Goal: Check status: Check status

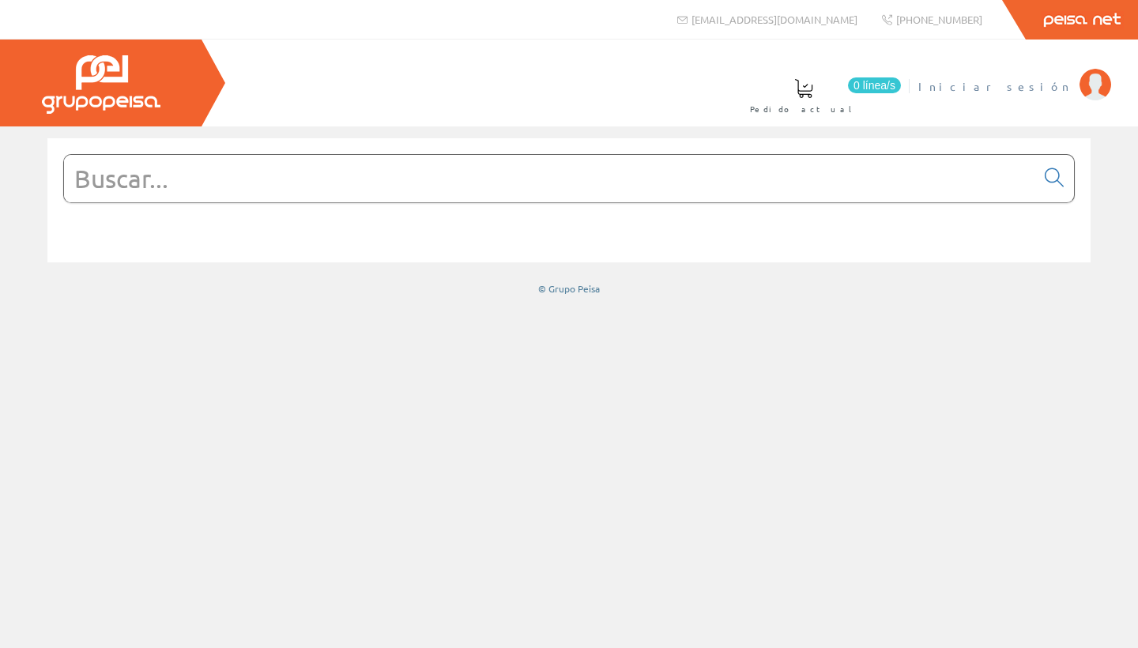
click at [1047, 90] on span "Iniciar sesión" at bounding box center [995, 86] width 153 height 16
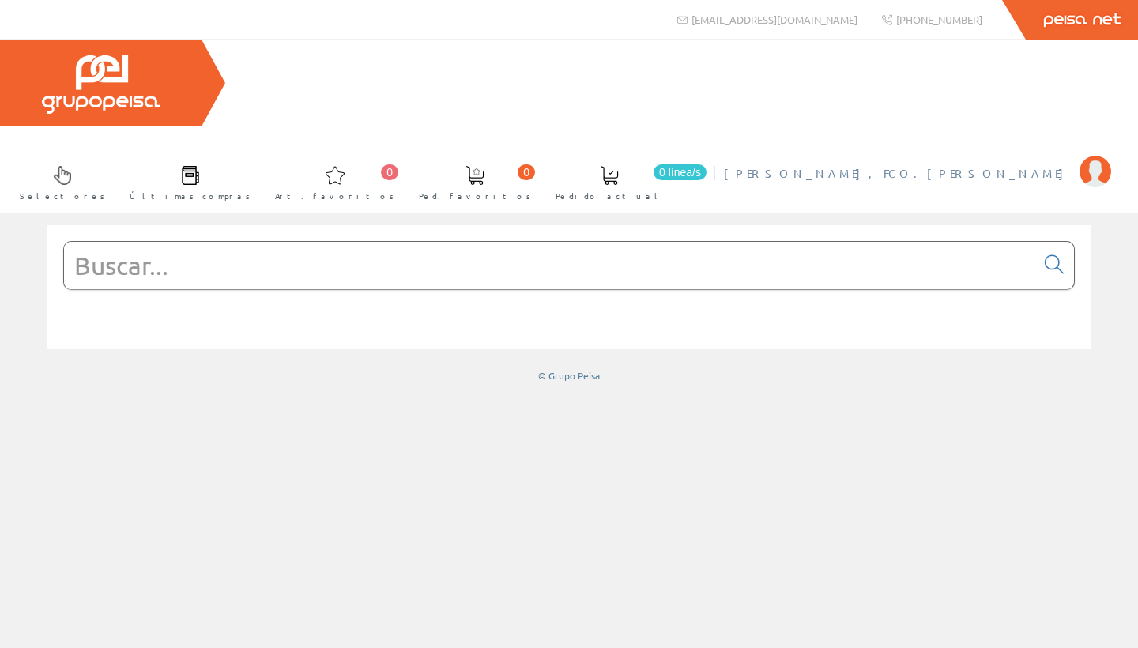
click at [1003, 165] on span "[PERSON_NAME], FCO.[PERSON_NAME]" at bounding box center [898, 173] width 348 height 16
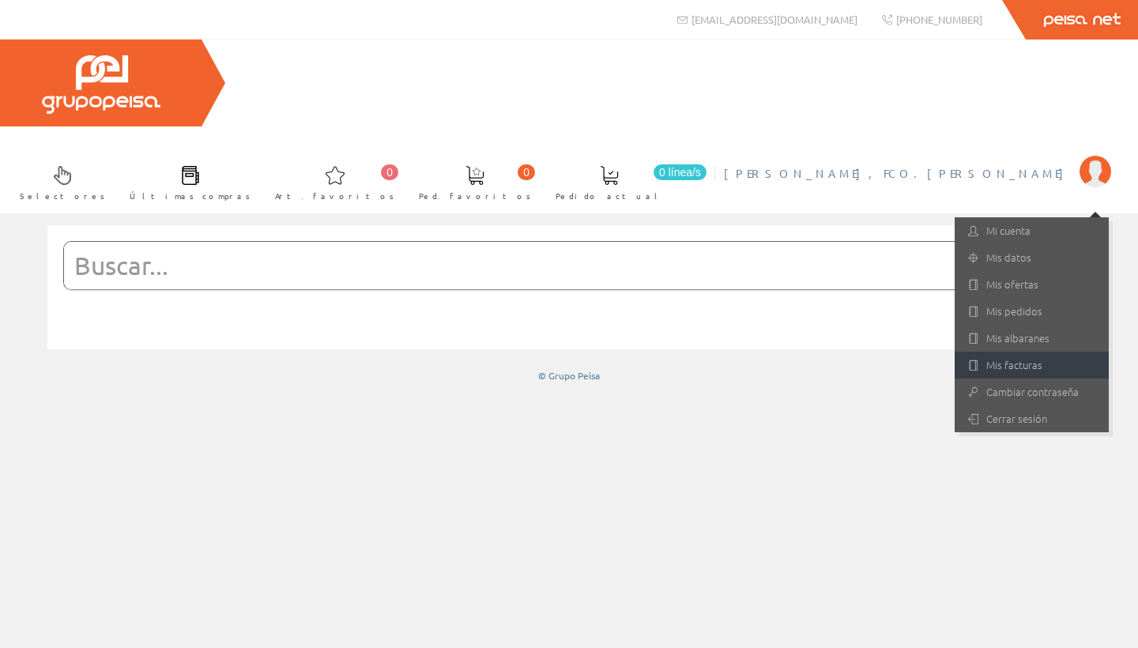
click at [1010, 352] on link "Mis facturas" at bounding box center [1032, 365] width 154 height 27
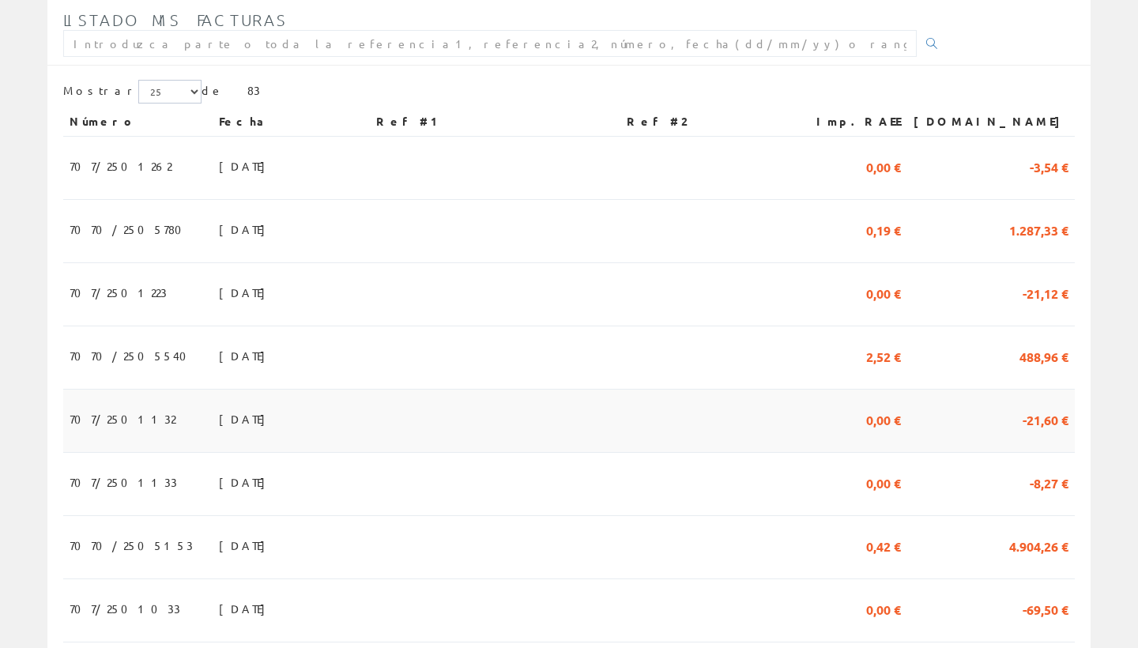
scroll to position [352, 0]
click at [1029, 217] on span "1.287,33 €" at bounding box center [1039, 230] width 59 height 27
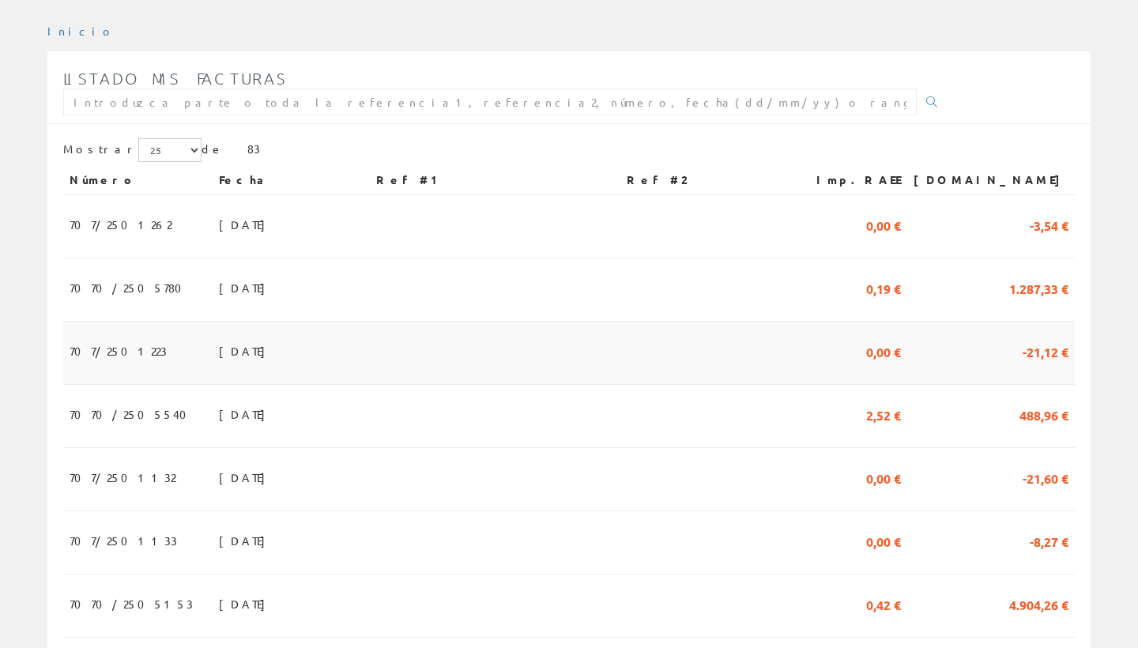
scroll to position [290, 0]
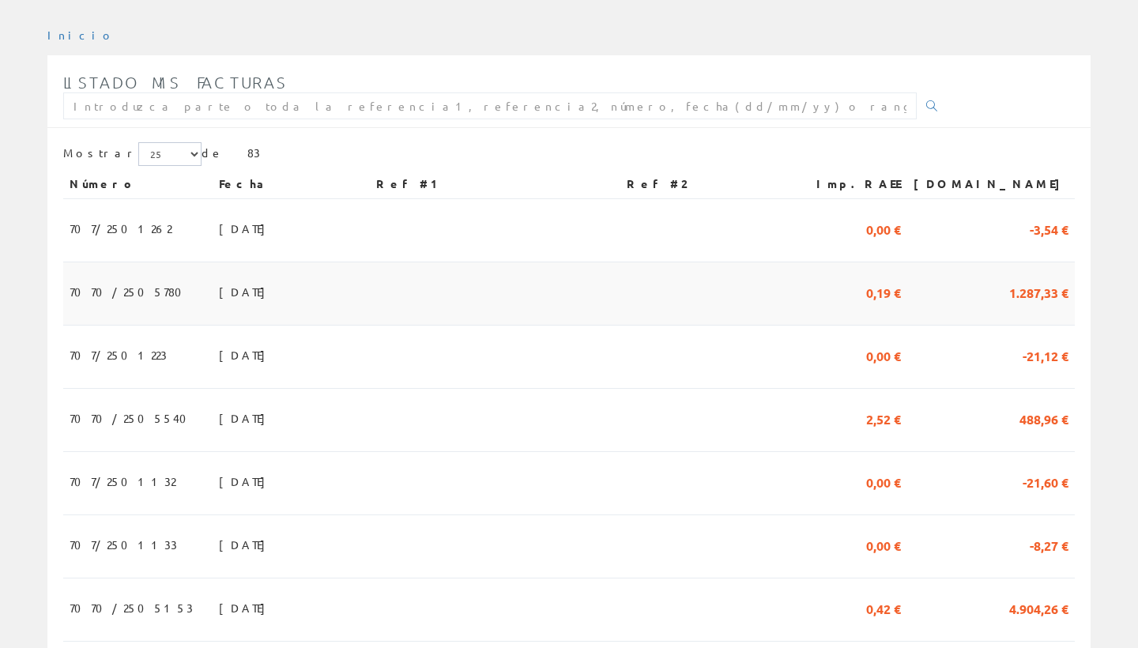
click at [1039, 278] on span "1.287,33 €" at bounding box center [1039, 291] width 59 height 27
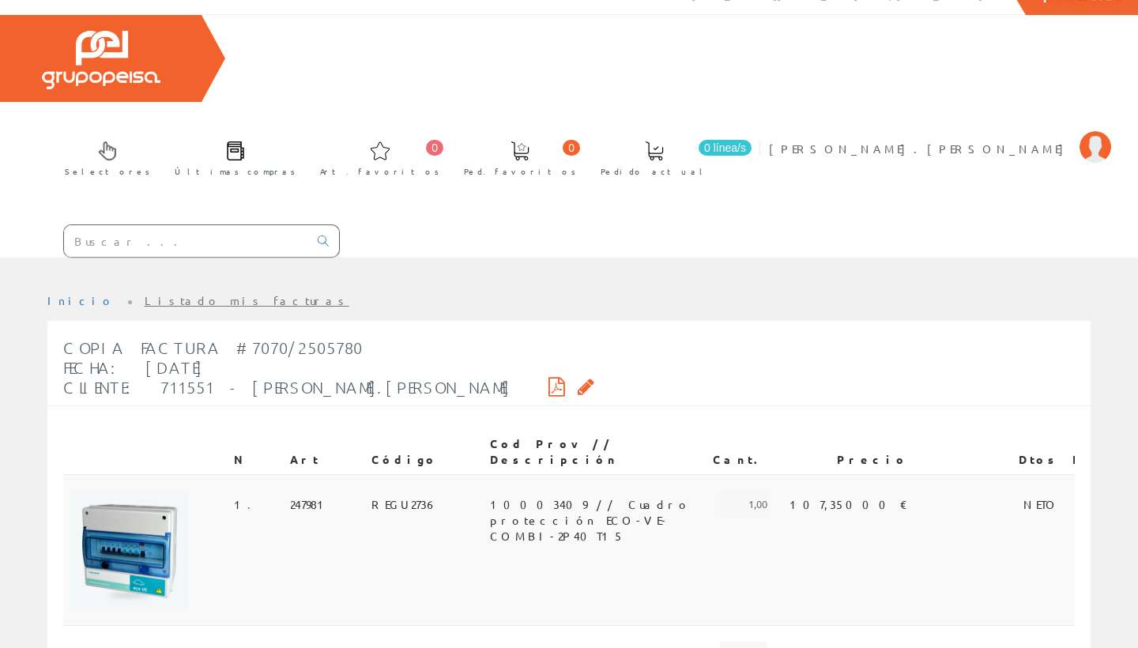
scroll to position [25, 0]
click at [522, 490] on span "10003409 // Cuadro protección ECO-VE-COMBI-2P40T15" at bounding box center [595, 503] width 210 height 27
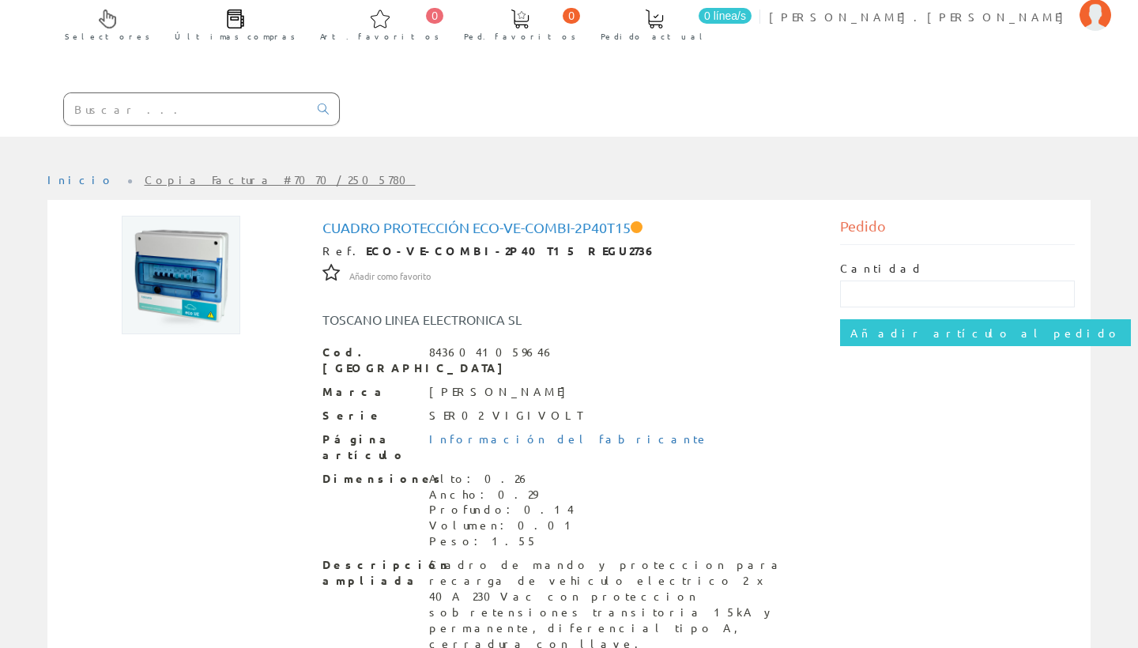
scroll to position [156, 0]
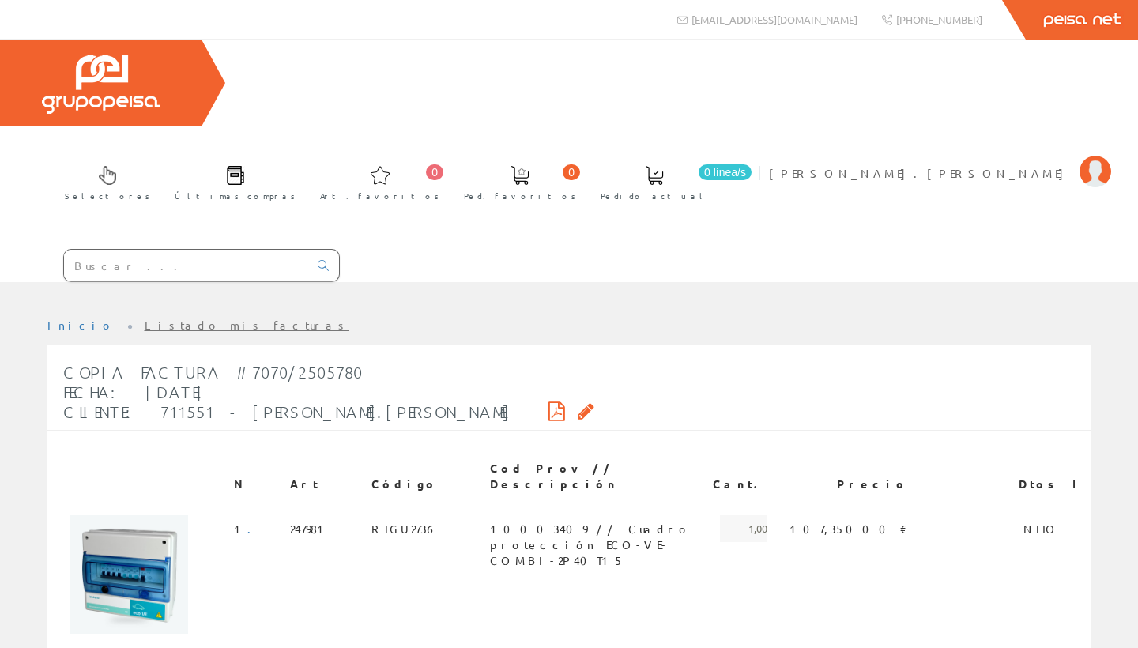
scroll to position [25, 0]
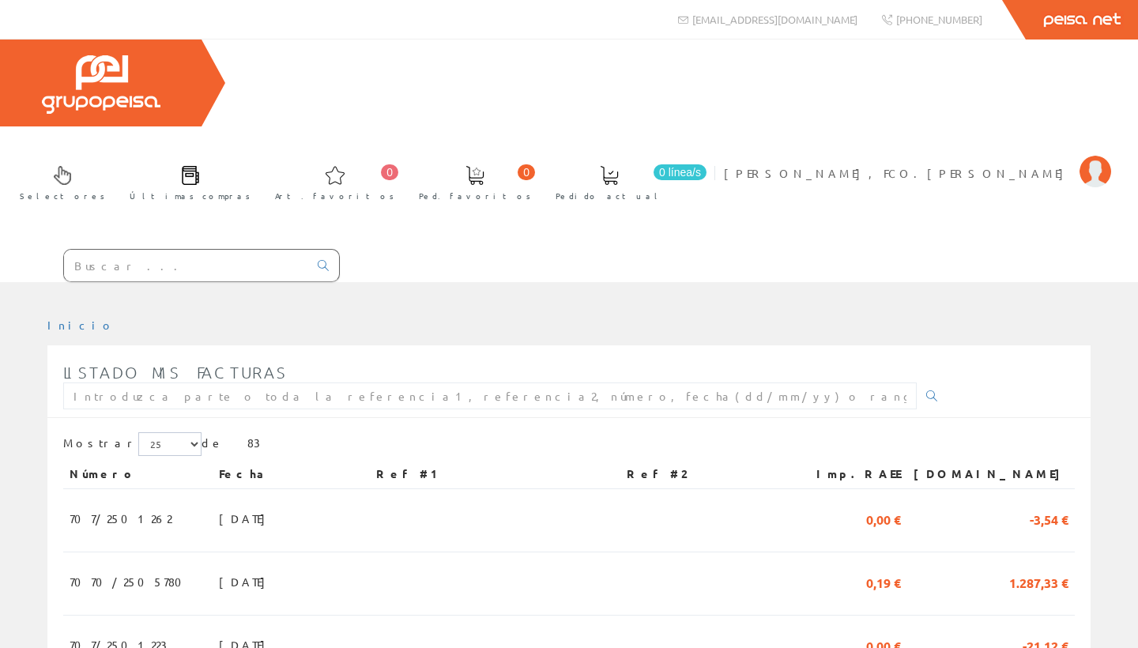
scroll to position [290, 0]
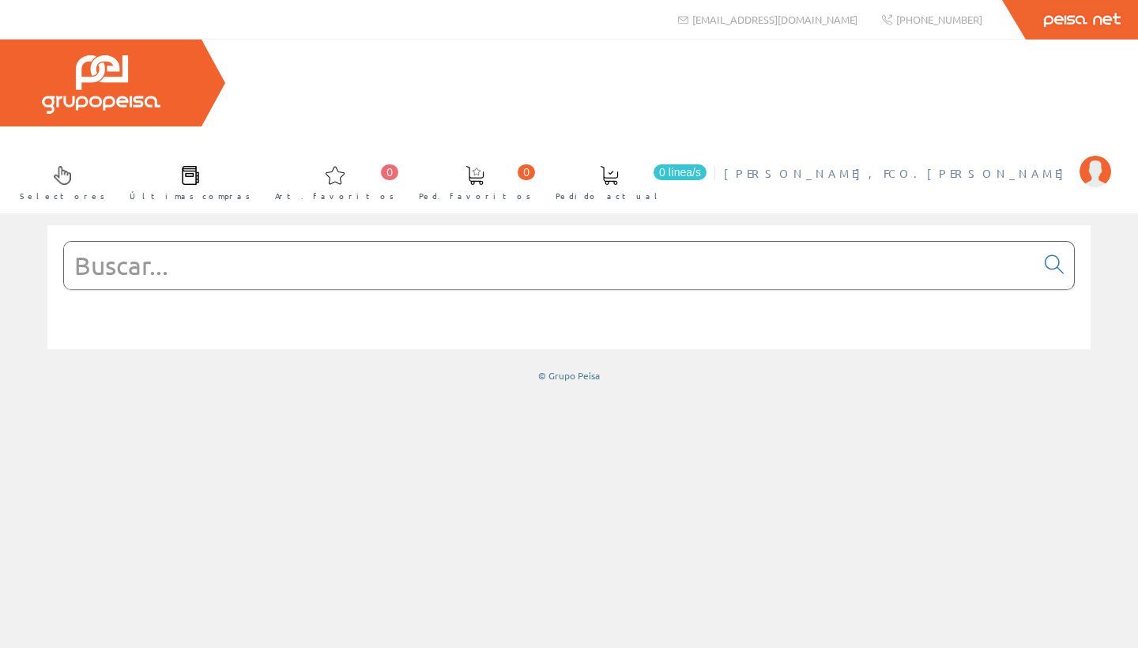
click at [1048, 165] on span "[PERSON_NAME], FCO.[PERSON_NAME]" at bounding box center [898, 173] width 348 height 16
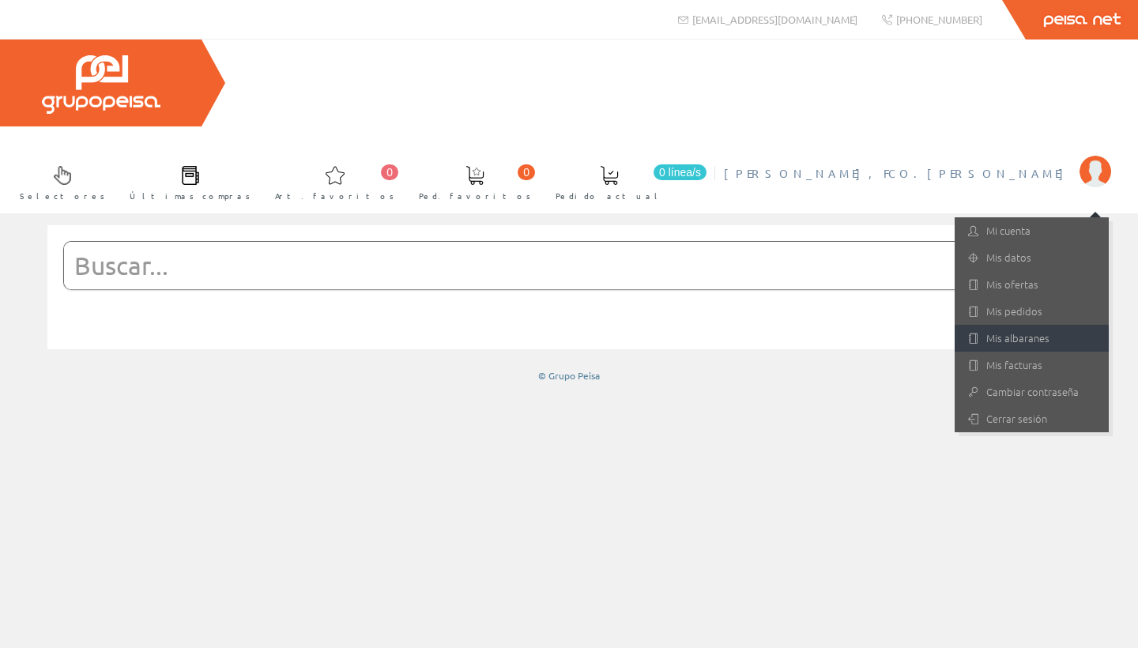
click at [1025, 325] on link "Mis albaranes" at bounding box center [1032, 338] width 154 height 27
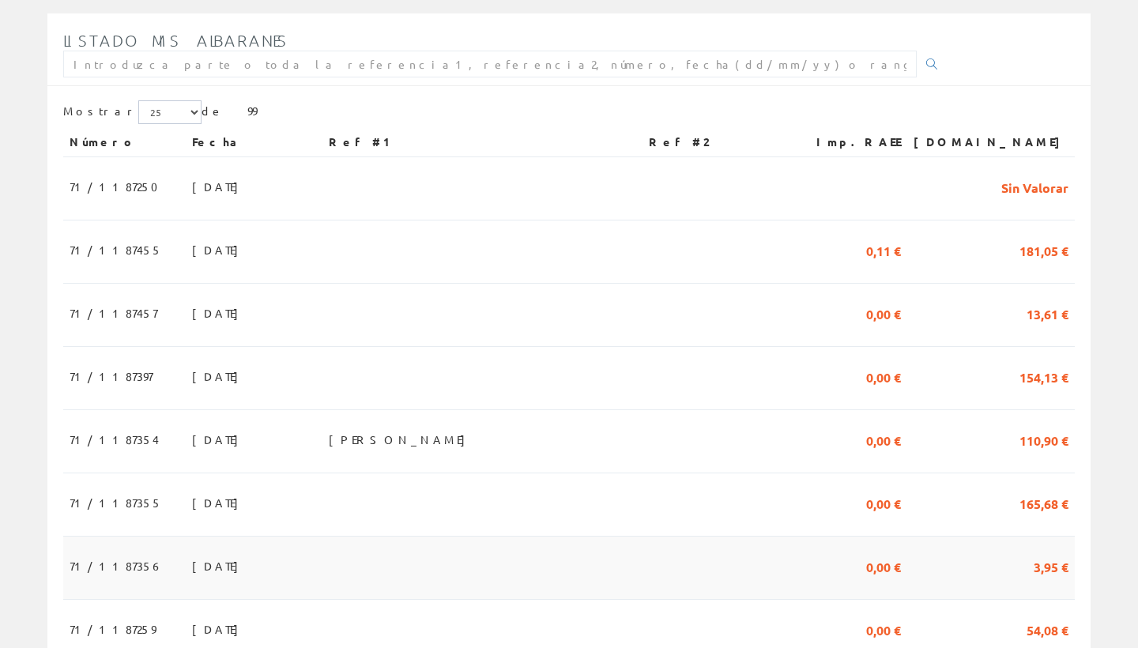
scroll to position [333, 0]
click at [1034, 362] on span "154,13 €" at bounding box center [1044, 375] width 49 height 27
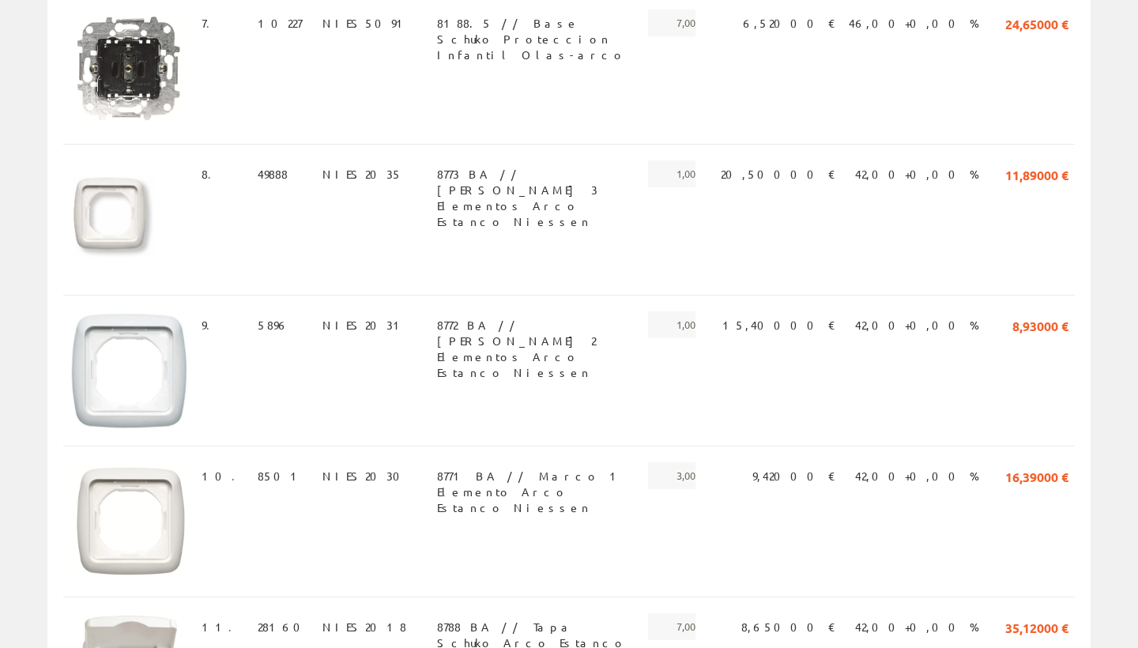
scroll to position [1411, 0]
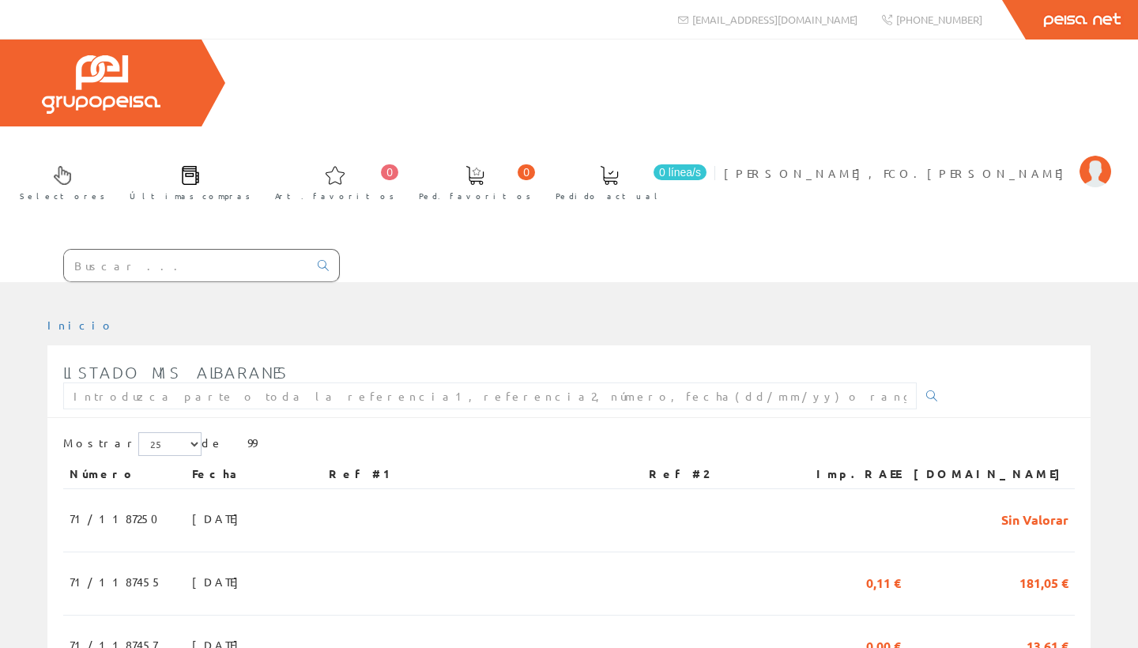
scroll to position [333, 0]
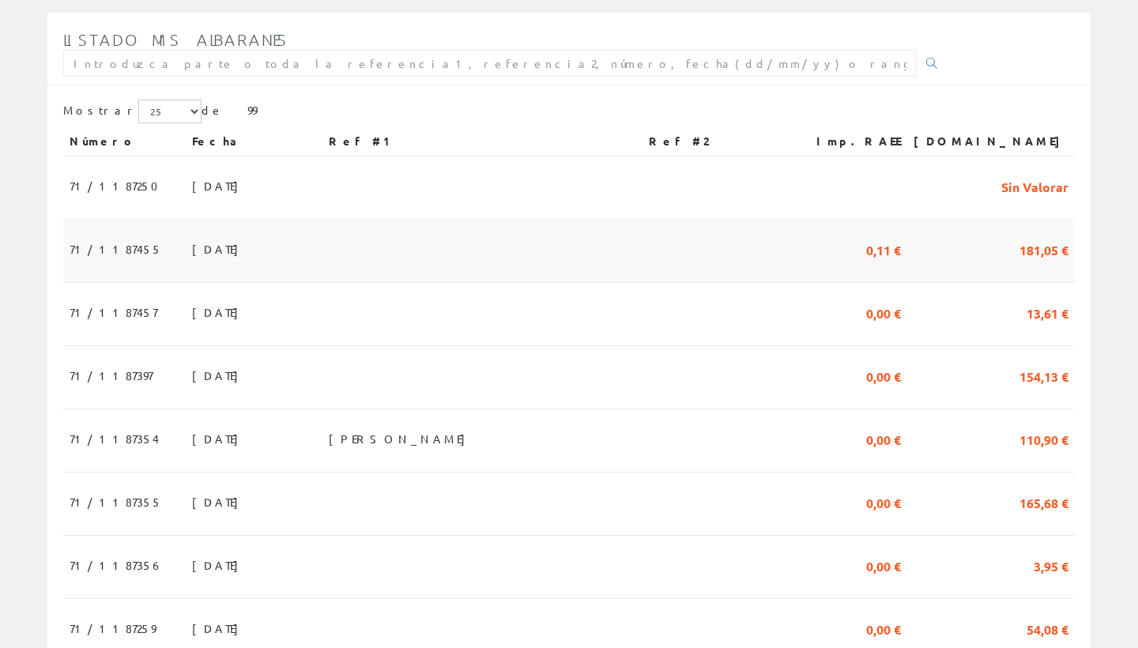
click at [1033, 236] on span "181,05 €" at bounding box center [1044, 249] width 49 height 27
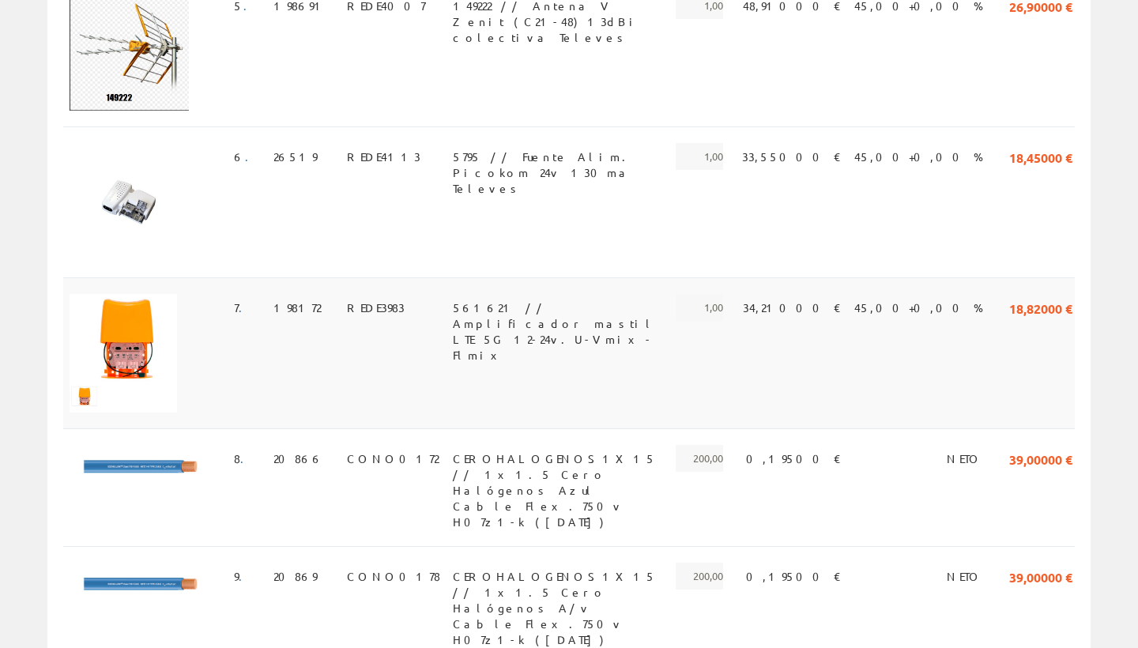
scroll to position [1127, 0]
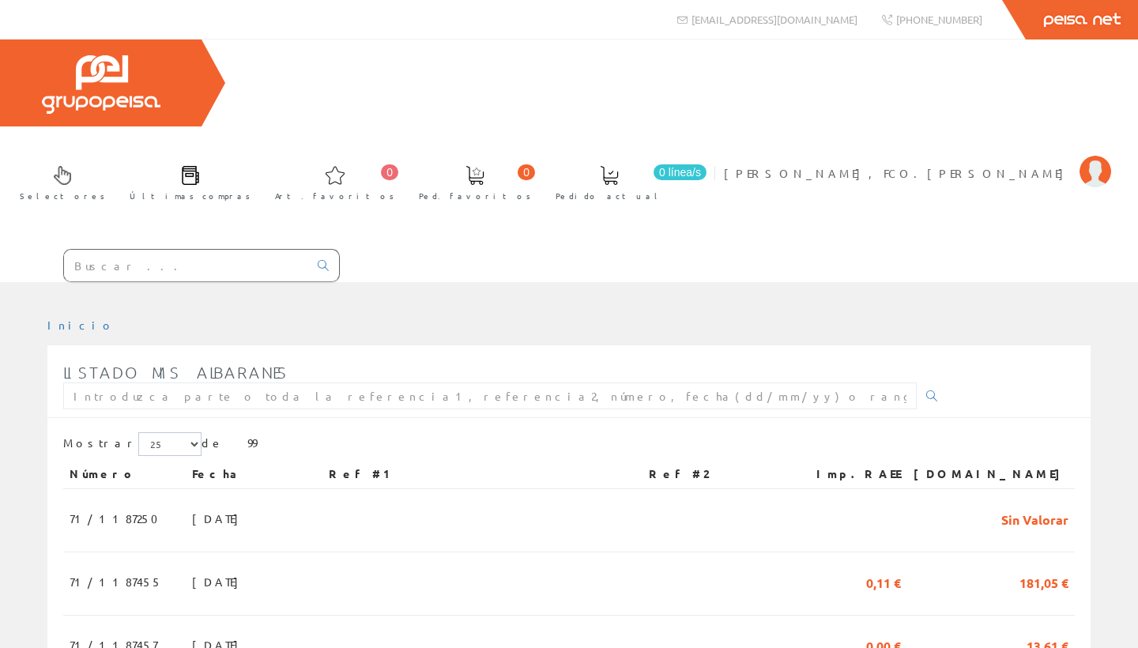
click at [195, 250] on input "text" at bounding box center [186, 266] width 244 height 32
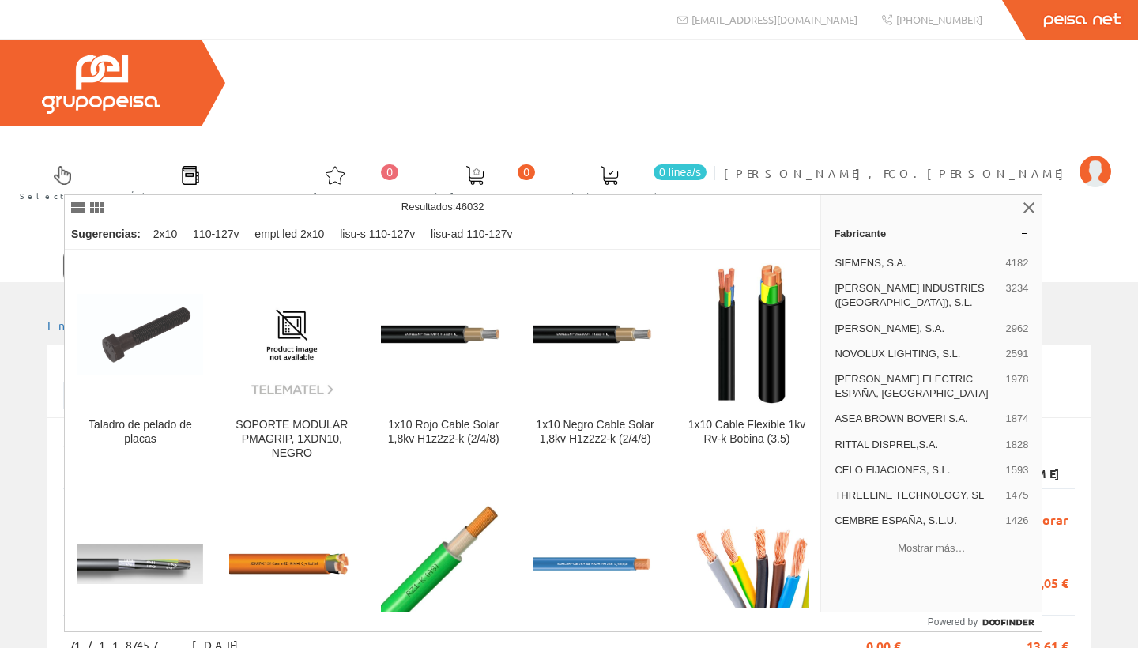
type input "1x10"
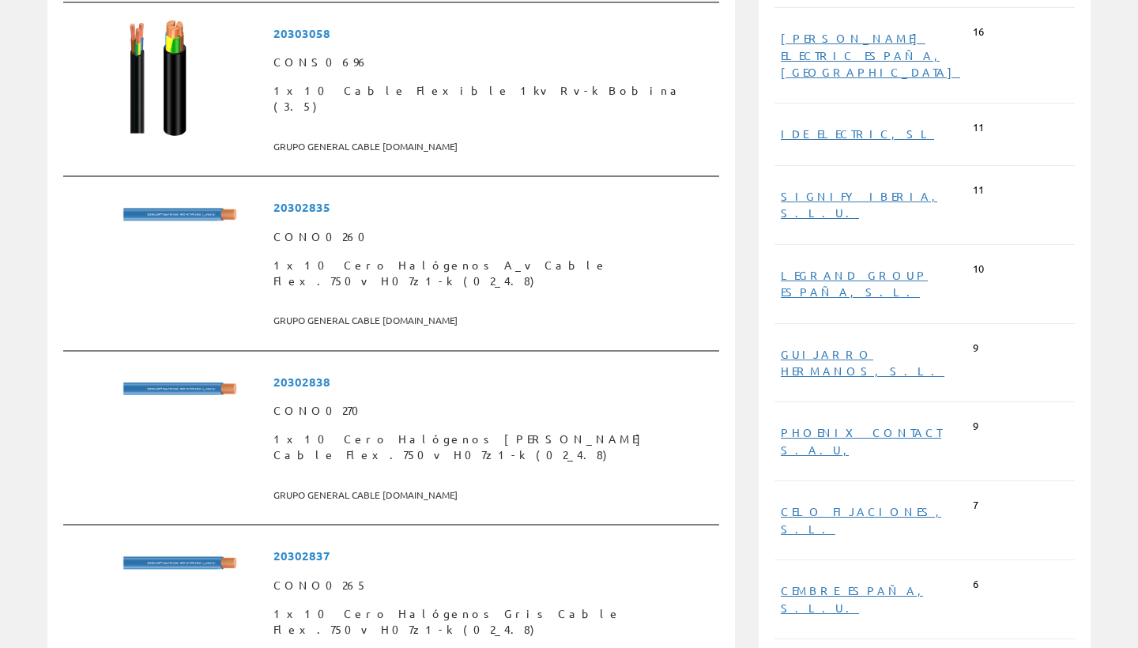
scroll to position [868, 0]
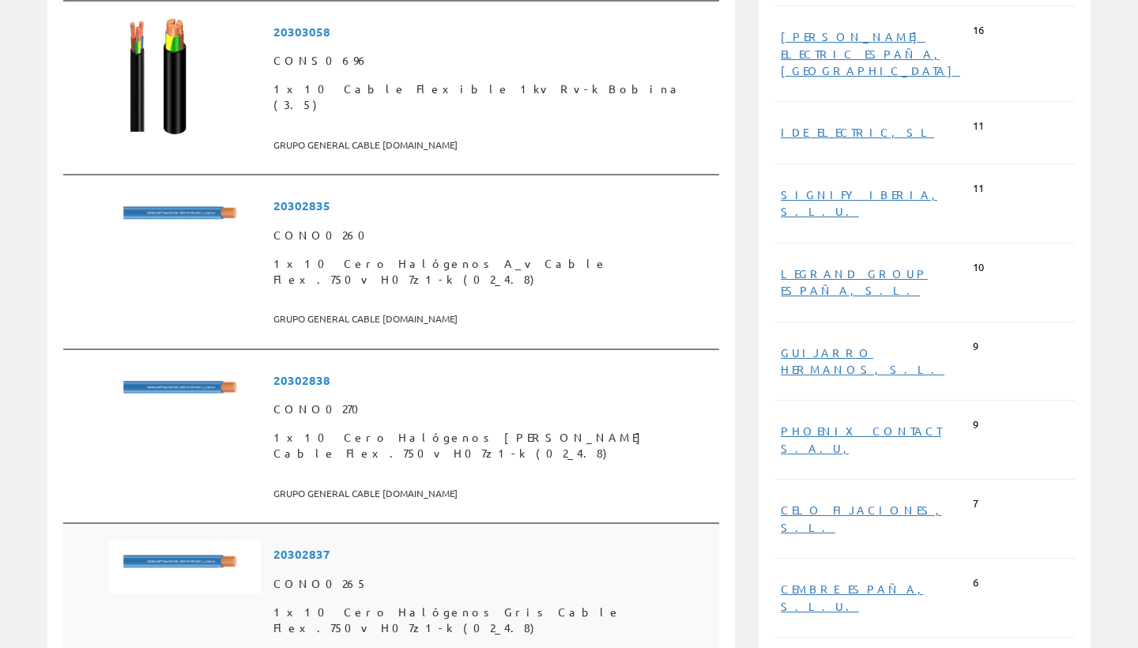
click at [402, 598] on span "1x10 Cero Halógenos Gris Cable Flex.750v H07z1-k (02_4.8)" at bounding box center [494, 620] width 440 height 44
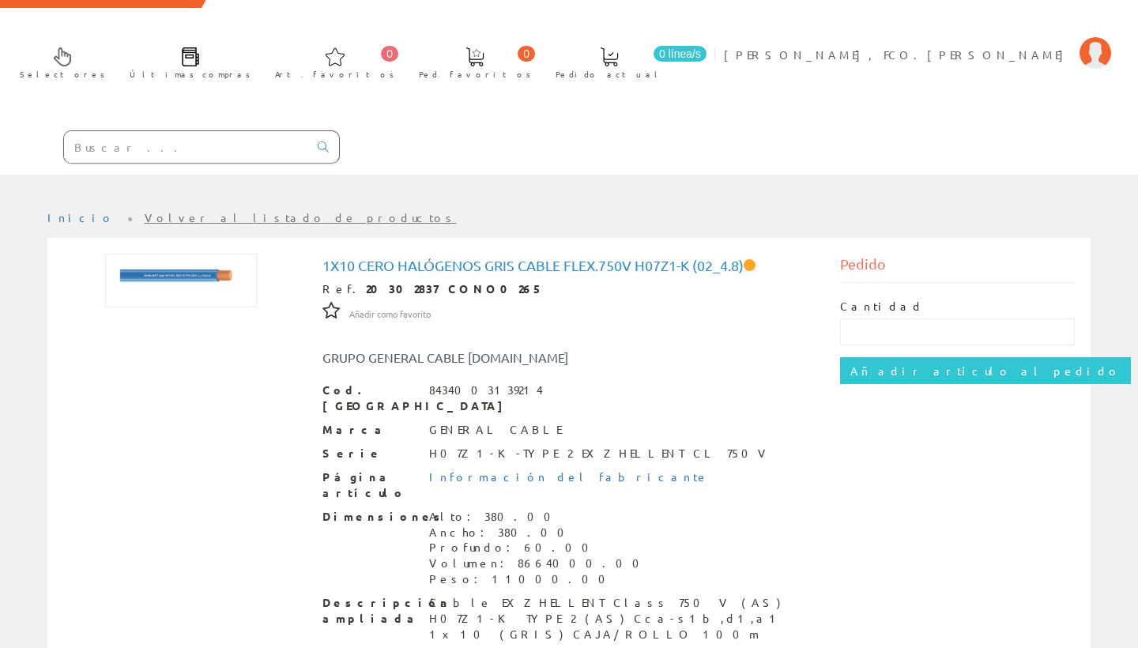
scroll to position [118, 0]
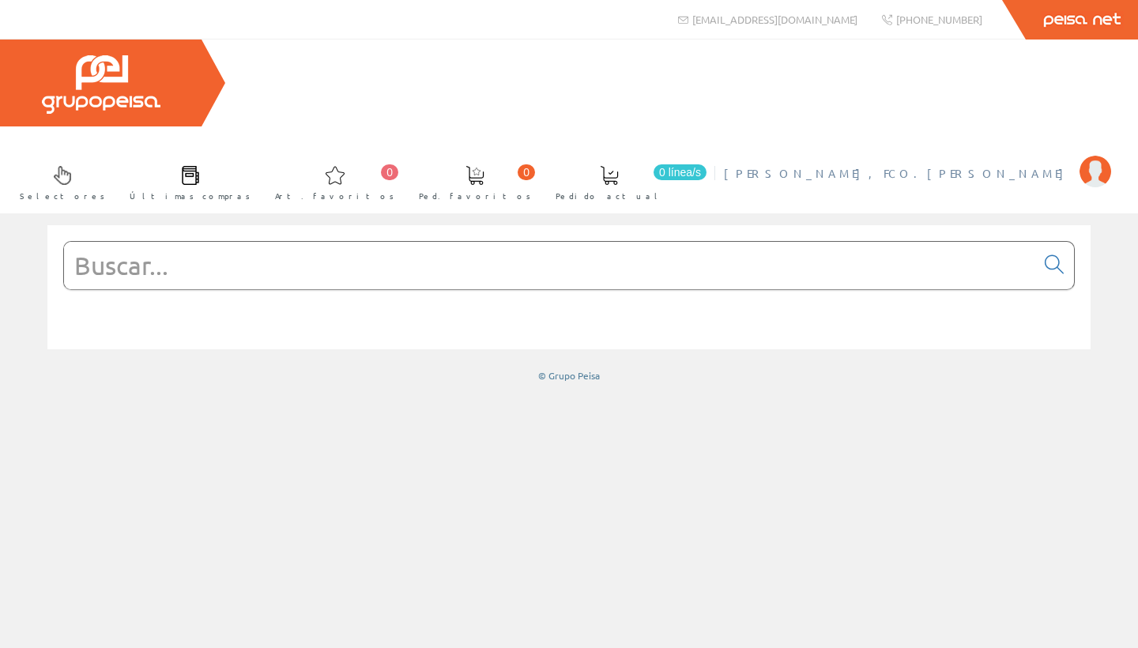
click at [1010, 165] on span "[PERSON_NAME], FCO.[PERSON_NAME]" at bounding box center [898, 173] width 348 height 16
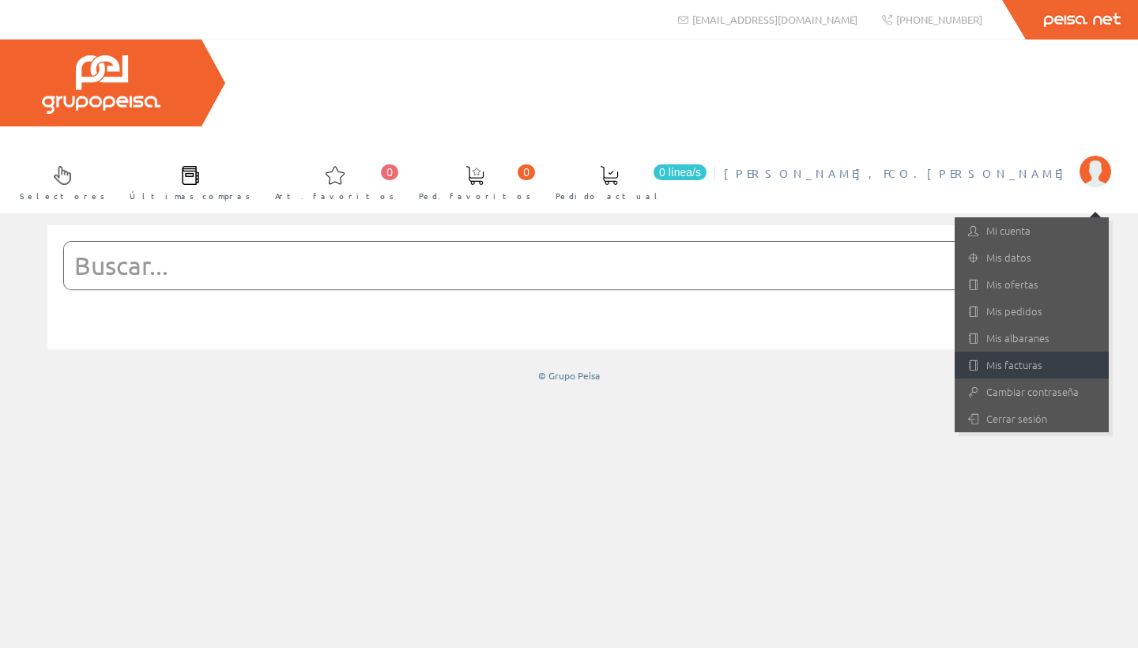
click at [1014, 352] on link "Mis facturas" at bounding box center [1032, 365] width 154 height 27
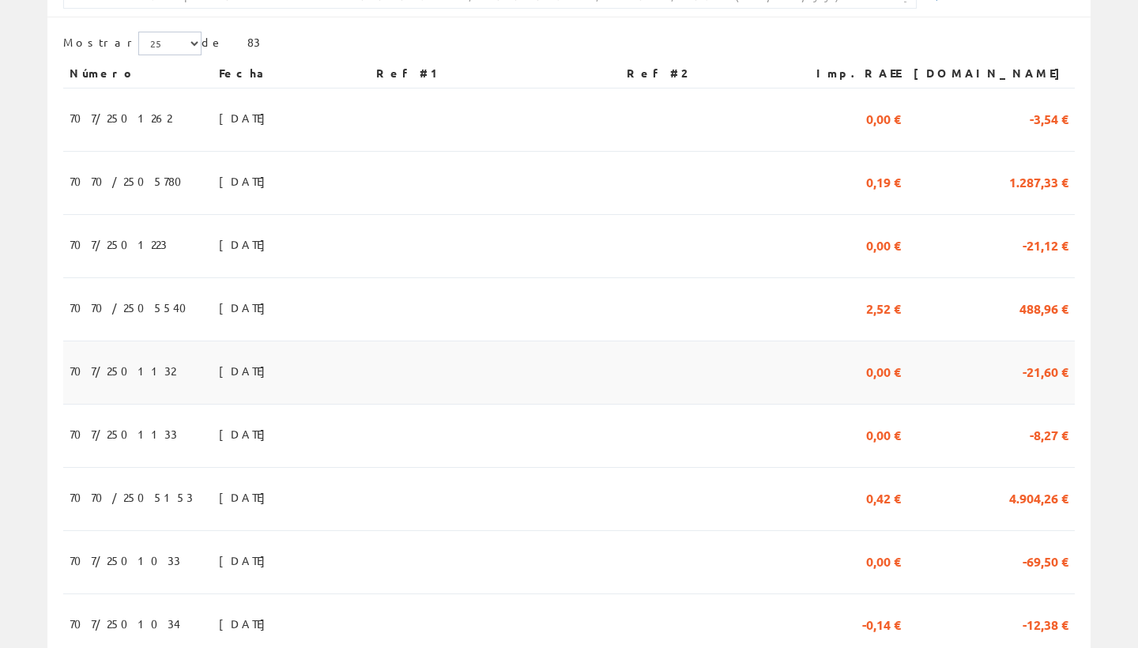
scroll to position [462, 0]
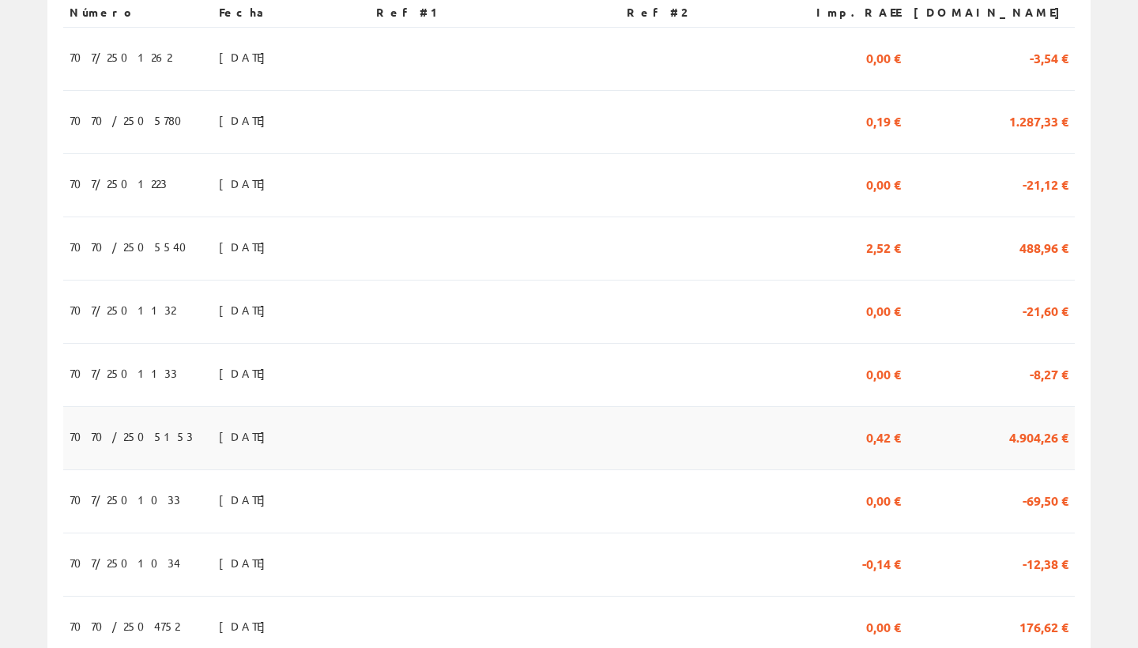
click at [1031, 423] on span "4.904,26 €" at bounding box center [1039, 436] width 59 height 27
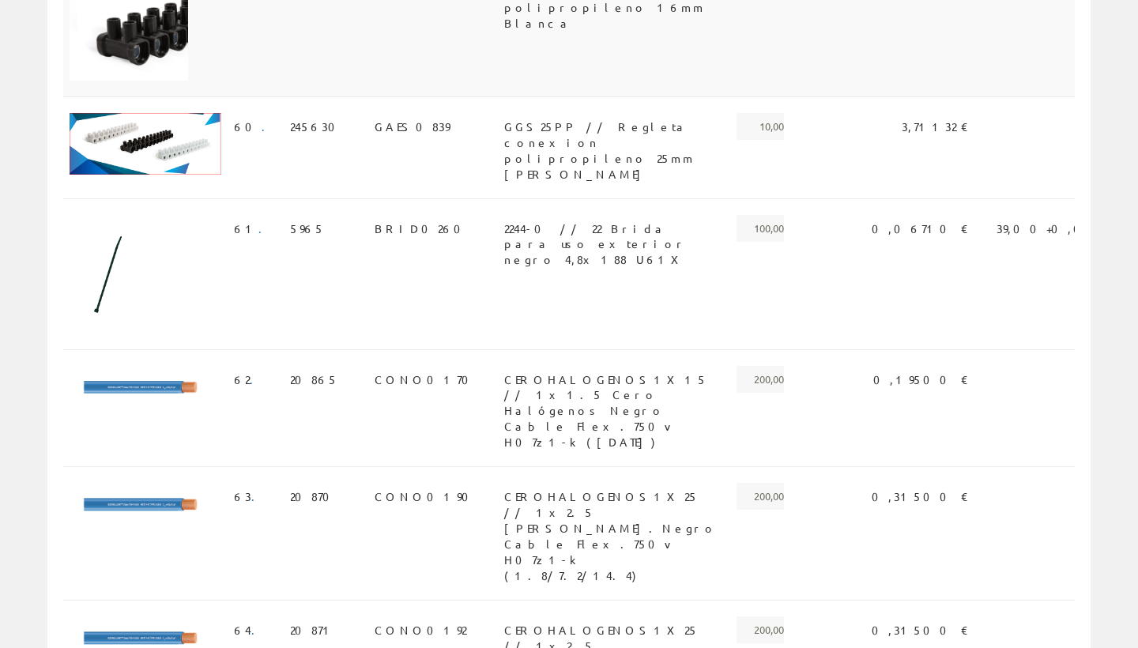
scroll to position [8484, 0]
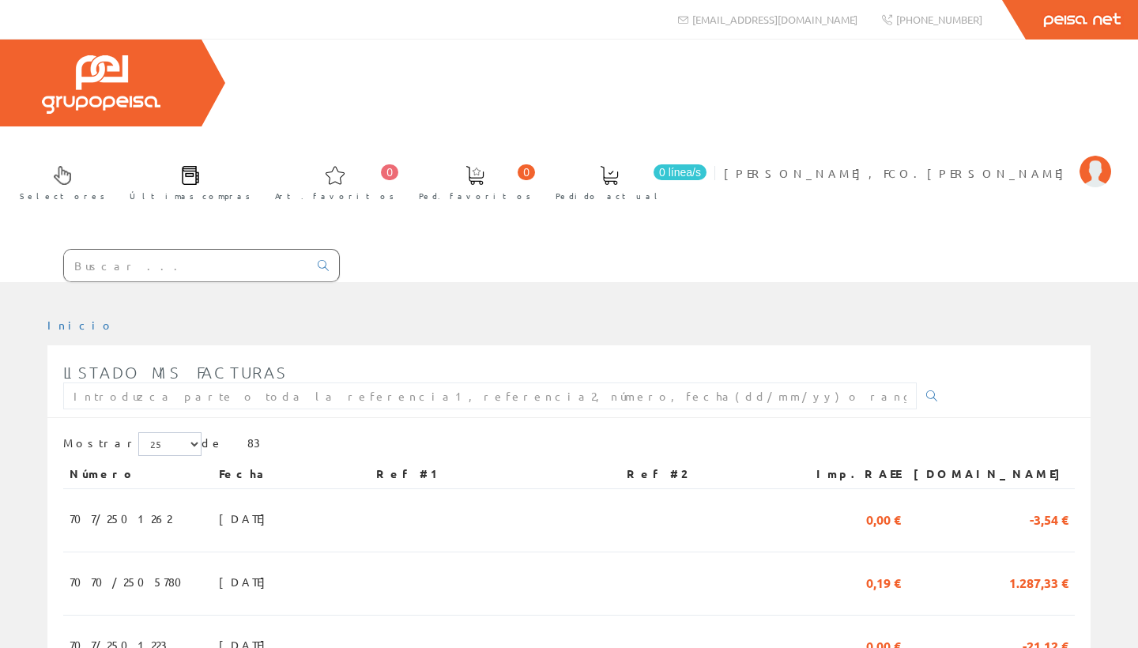
scroll to position [462, 0]
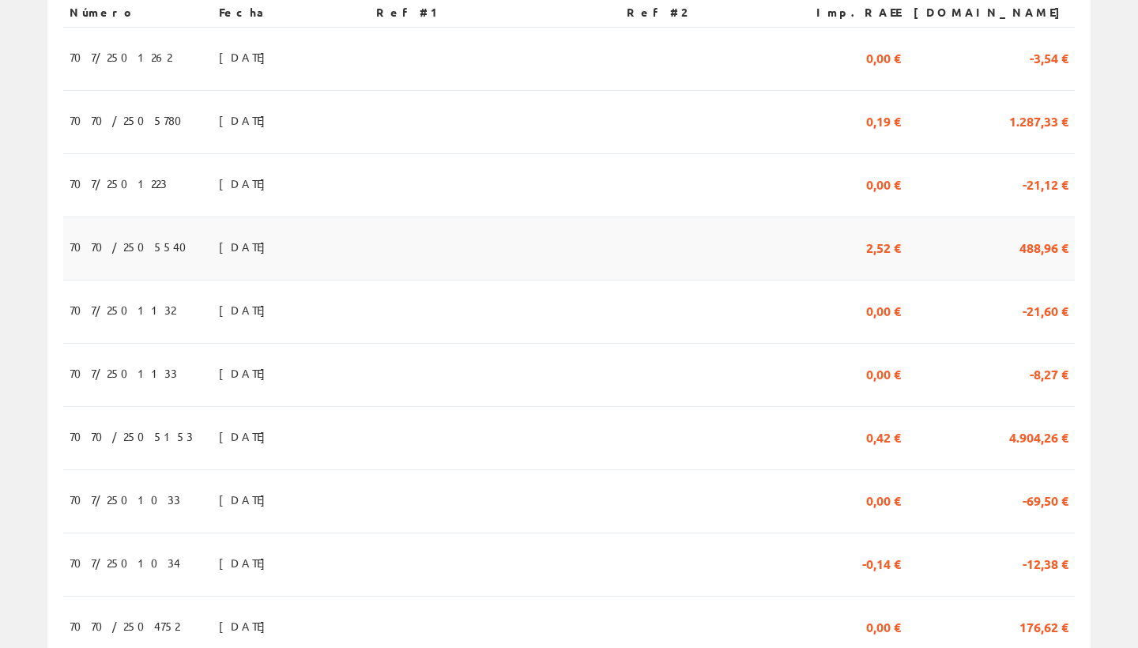
click at [1033, 233] on span "488,96 €" at bounding box center [1044, 246] width 49 height 27
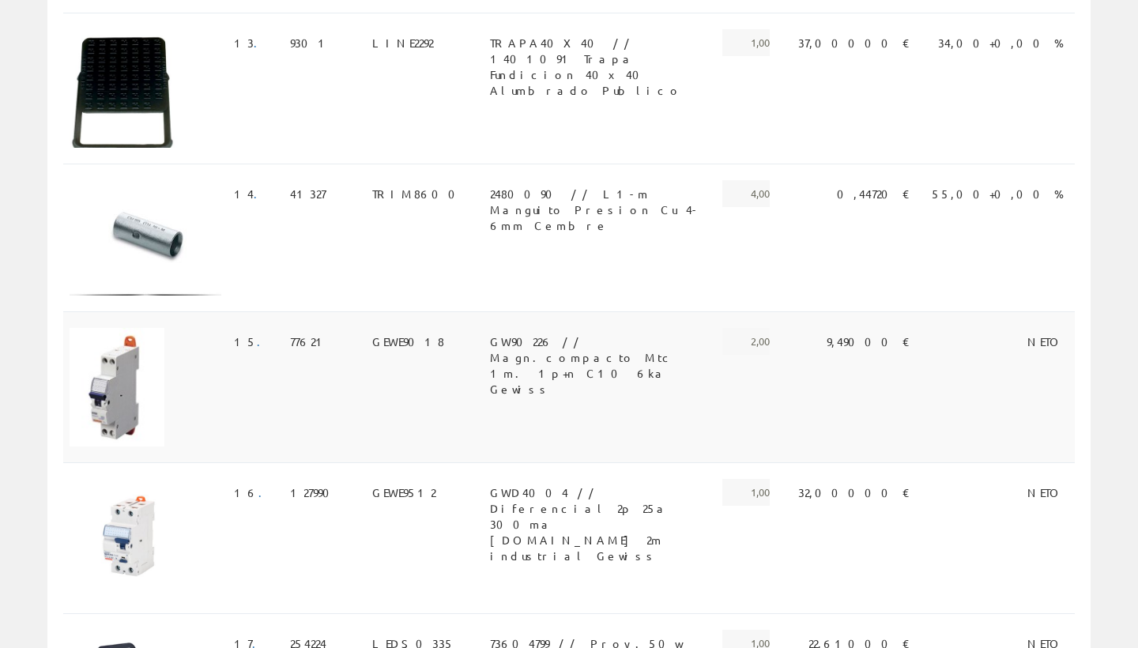
scroll to position [2294, 0]
click at [490, 479] on span "GWD4004 // Diferencial 2p 25a 300ma Instant.ac 2m industrial Gewiss" at bounding box center [596, 492] width 213 height 27
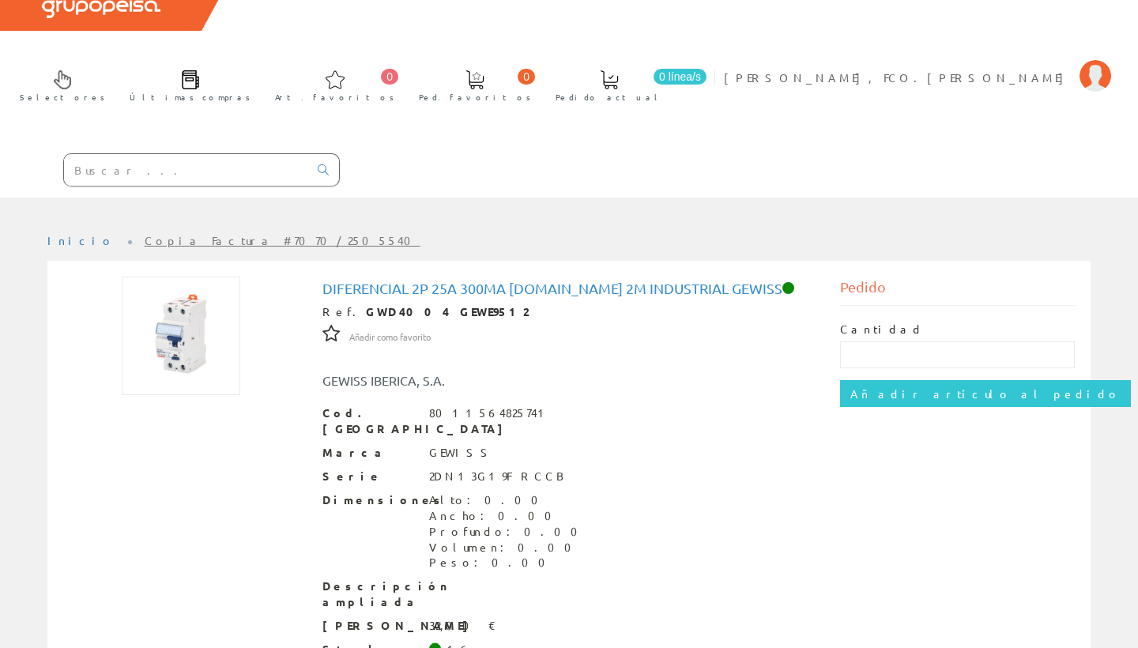
scroll to position [95, 0]
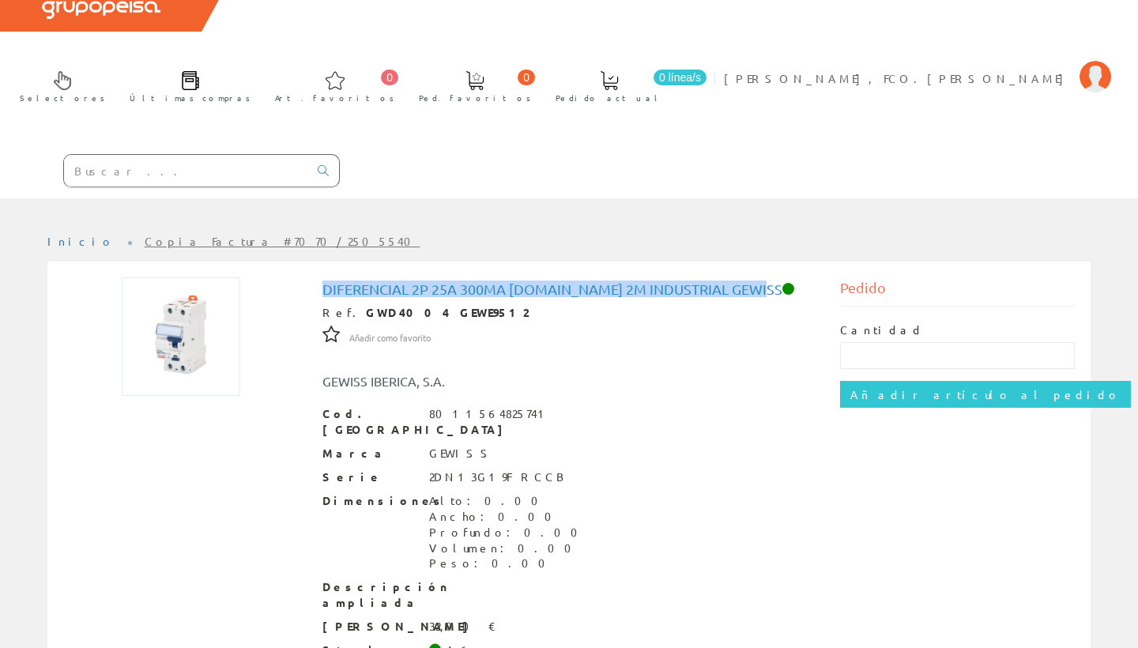
drag, startPoint x: 749, startPoint y: 204, endPoint x: 325, endPoint y: 202, distance: 423.8
click at [325, 281] on h1 "Diferencial 2p 25a 300ma [DOMAIN_NAME] 2m industrial Gewiss" at bounding box center [570, 289] width 494 height 16
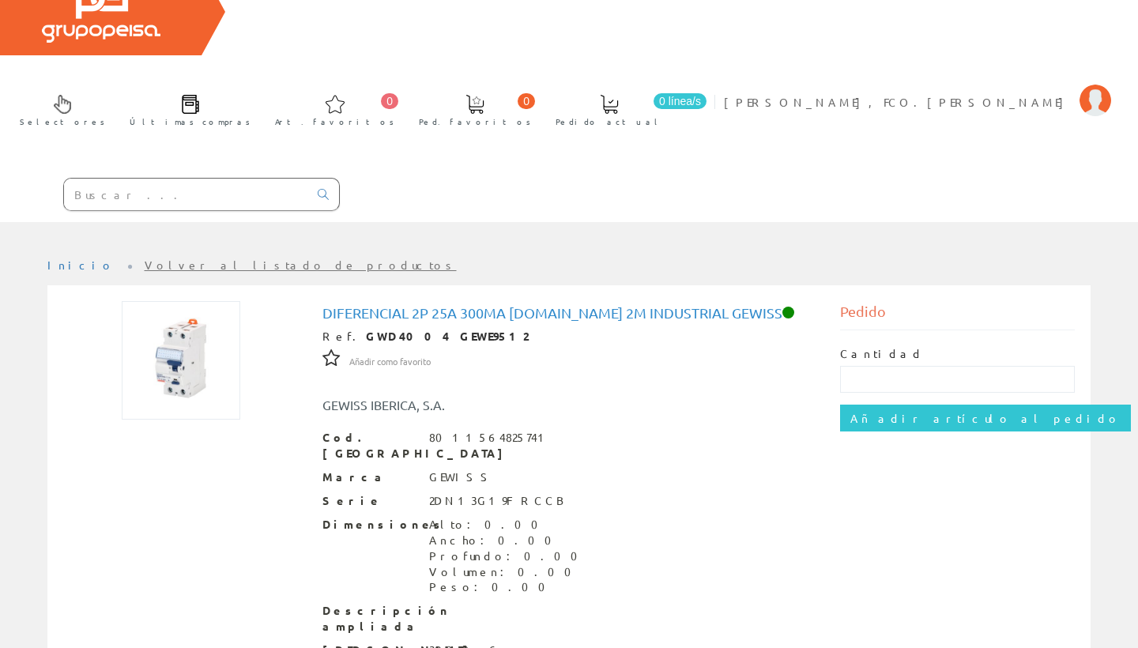
scroll to position [74, 0]
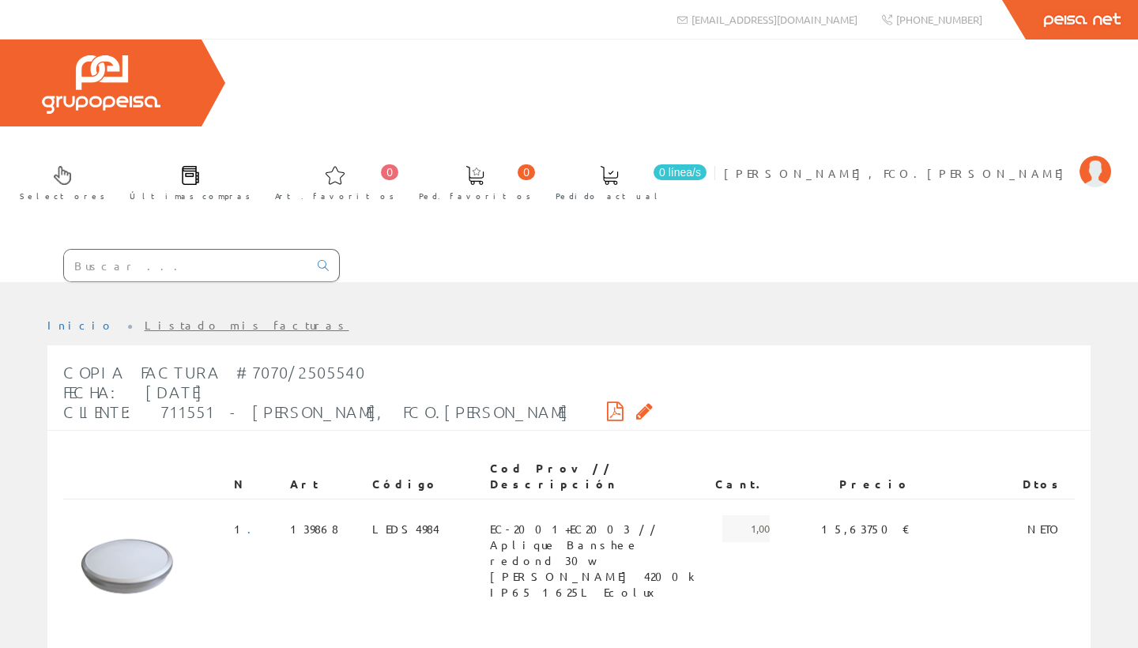
scroll to position [2294, 0]
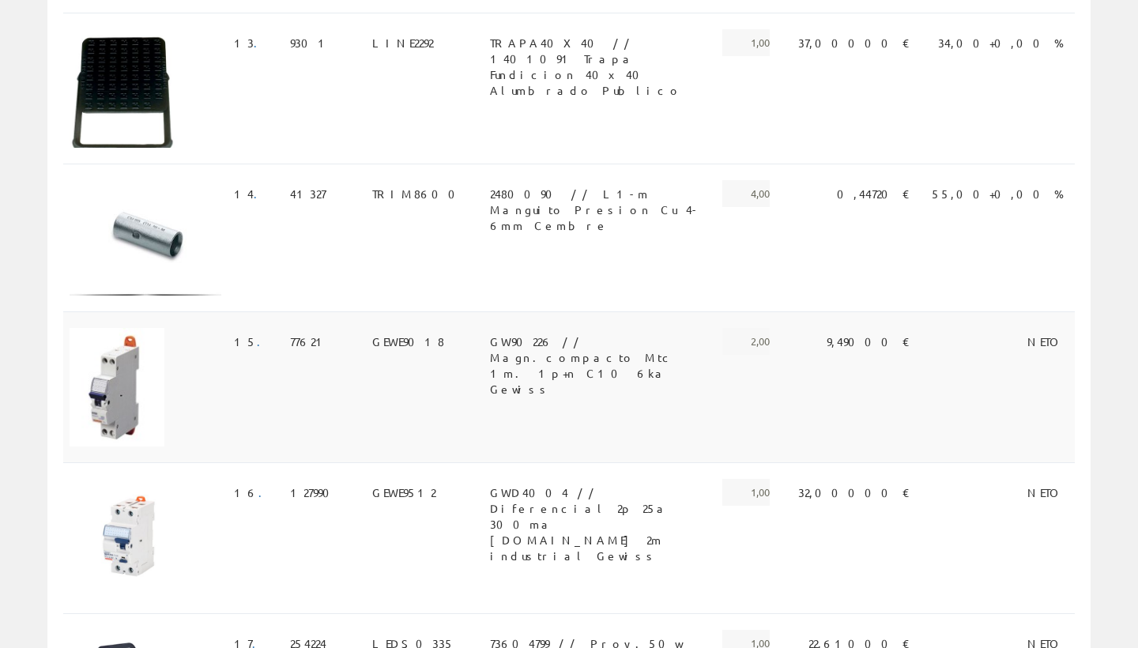
click at [490, 328] on span "GW90226 // Magn.compacto Mtc 1m. 1p+n C10 6ka Gewiss" at bounding box center [596, 341] width 213 height 27
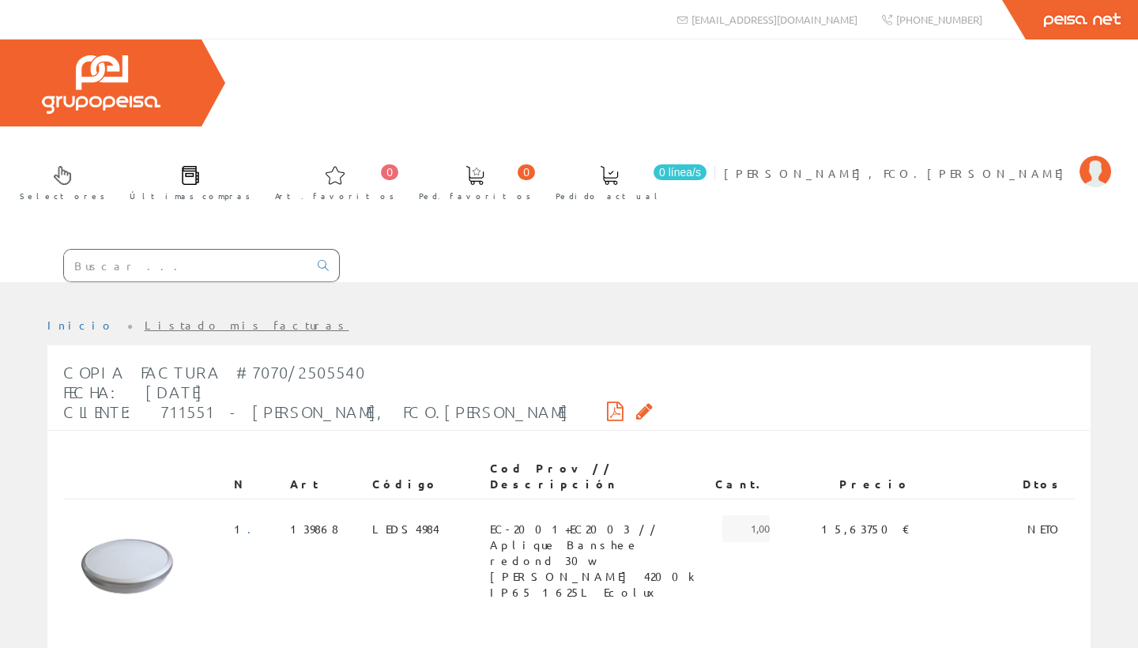
click at [200, 166] on span at bounding box center [190, 175] width 19 height 19
